Goal: Entertainment & Leisure: Consume media (video, audio)

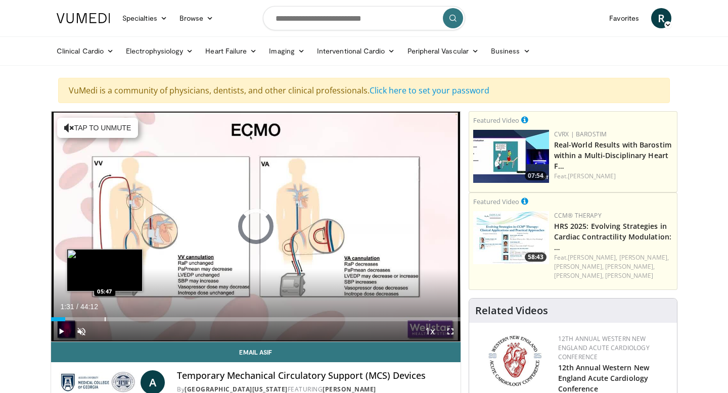
drag, startPoint x: 65, startPoint y: 318, endPoint x: 104, endPoint y: 318, distance: 38.9
click at [105, 318] on div "Progress Bar" at bounding box center [105, 320] width 1 height 4
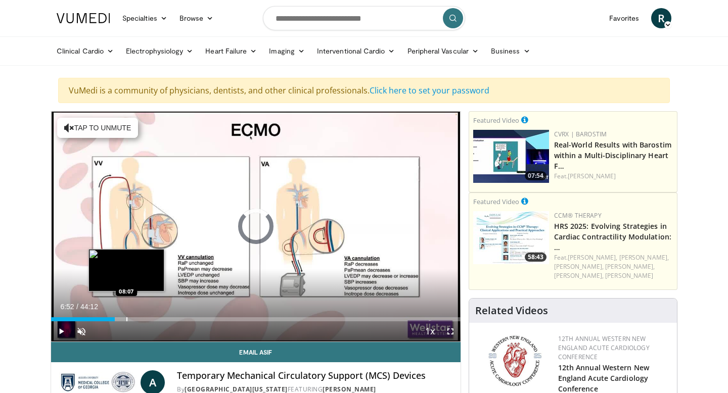
drag, startPoint x: 104, startPoint y: 318, endPoint x: 126, endPoint y: 319, distance: 22.3
click at [126, 319] on div "Progress Bar" at bounding box center [126, 320] width 1 height 4
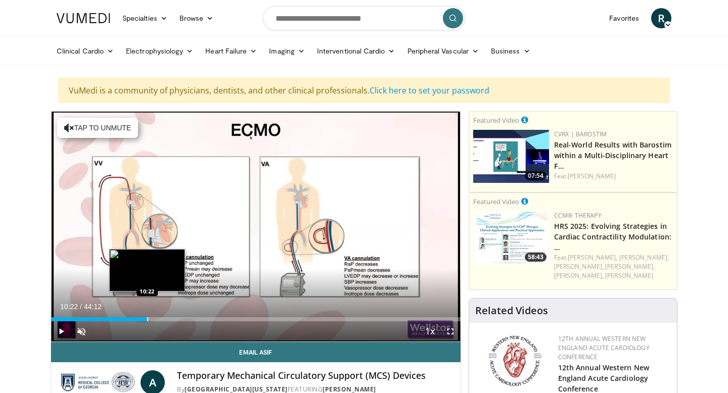
drag, startPoint x: 127, startPoint y: 319, endPoint x: 147, endPoint y: 320, distance: 19.7
click at [147, 320] on div "Loaded : 23.56% 10:22 10:22" at bounding box center [256, 320] width 410 height 4
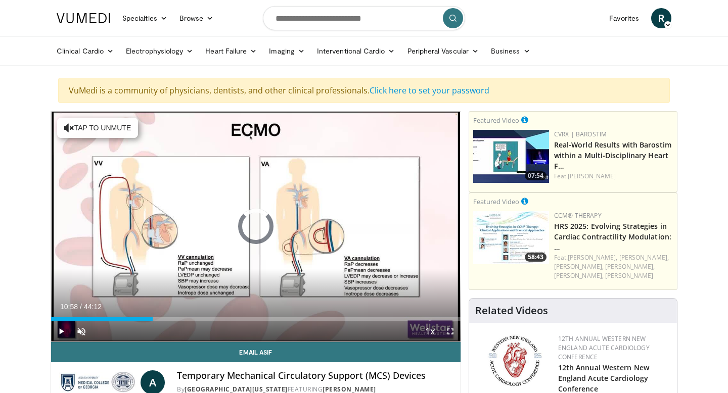
drag, startPoint x: 147, startPoint y: 320, endPoint x: 182, endPoint y: 322, distance: 34.9
click at [183, 322] on div "Current Time 10:58 / Duration 44:12 Play Skip Backward Skip Forward Unmute 0% L…" at bounding box center [256, 332] width 410 height 20
drag, startPoint x: 182, startPoint y: 322, endPoint x: 200, endPoint y: 322, distance: 18.2
click at [200, 322] on div "Current Time 14:13 / Duration 44:12 Pause Skip Backward Skip Forward Unmute 0% …" at bounding box center [256, 332] width 410 height 20
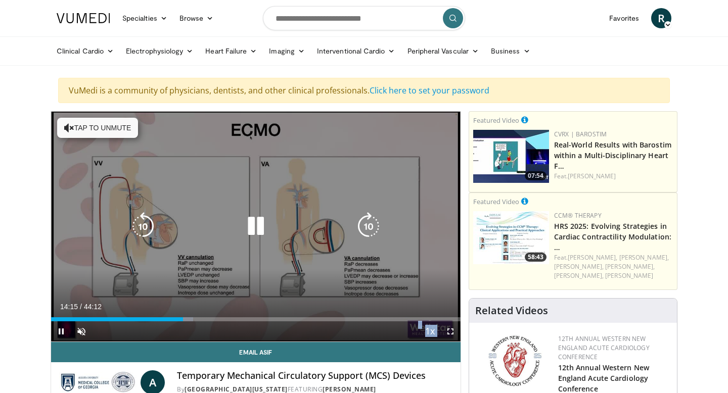
drag, startPoint x: 206, startPoint y: 322, endPoint x: 218, endPoint y: 324, distance: 12.3
click at [218, 324] on video-js "**********" at bounding box center [256, 227] width 410 height 231
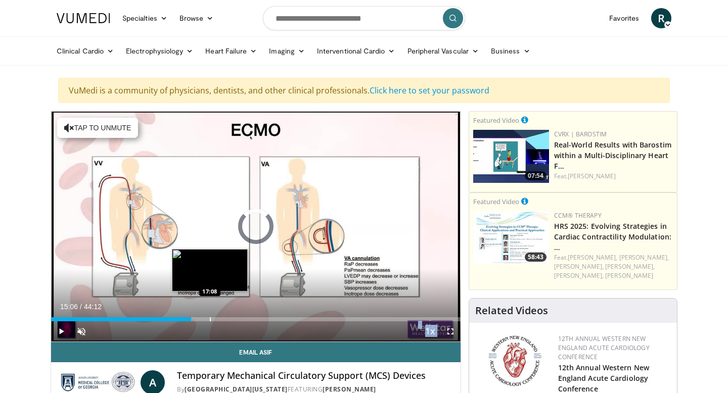
drag, startPoint x: 186, startPoint y: 321, endPoint x: 210, endPoint y: 321, distance: 23.8
click at [210, 321] on div "Progress Bar" at bounding box center [210, 320] width 1 height 4
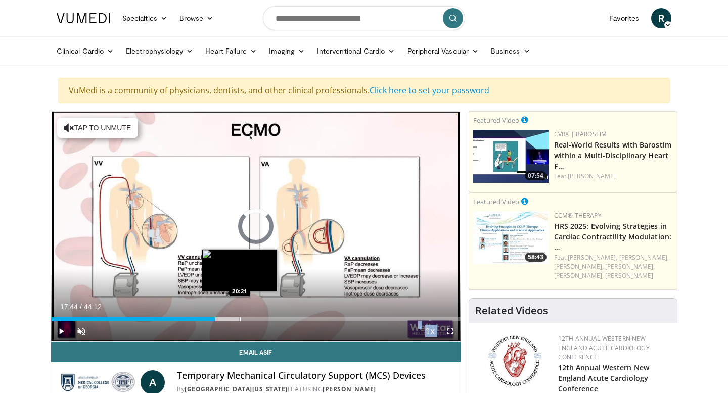
drag, startPoint x: 209, startPoint y: 321, endPoint x: 239, endPoint y: 321, distance: 29.8
click at [240, 321] on div "Progress Bar" at bounding box center [240, 320] width 1 height 4
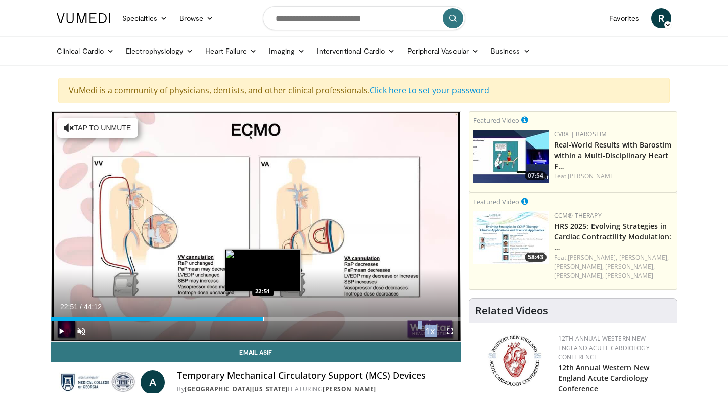
drag, startPoint x: 239, startPoint y: 321, endPoint x: 262, endPoint y: 320, distance: 23.3
click at [263, 320] on div "Progress Bar" at bounding box center [263, 320] width 1 height 4
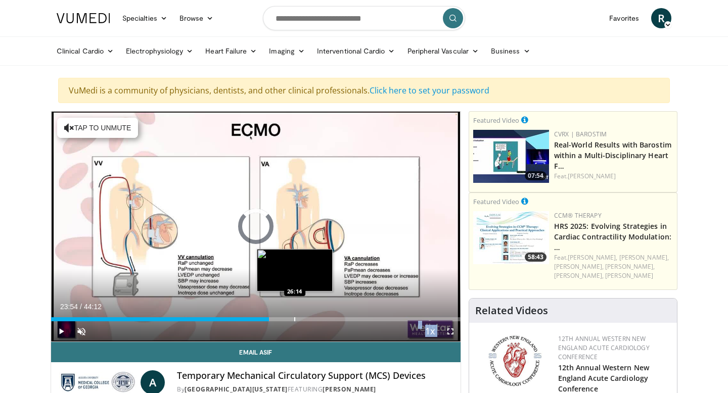
drag, startPoint x: 262, startPoint y: 320, endPoint x: 295, endPoint y: 319, distance: 32.4
click at [295, 319] on div "Progress Bar" at bounding box center [294, 320] width 1 height 4
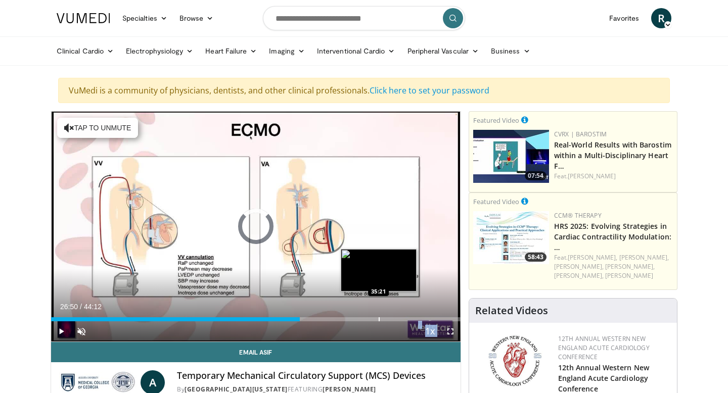
drag, startPoint x: 296, startPoint y: 319, endPoint x: 378, endPoint y: 314, distance: 82.0
click at [378, 314] on div "Loaded : 0.00% 35:18 35:21" at bounding box center [256, 317] width 410 height 10
